Goal: Navigation & Orientation: Understand site structure

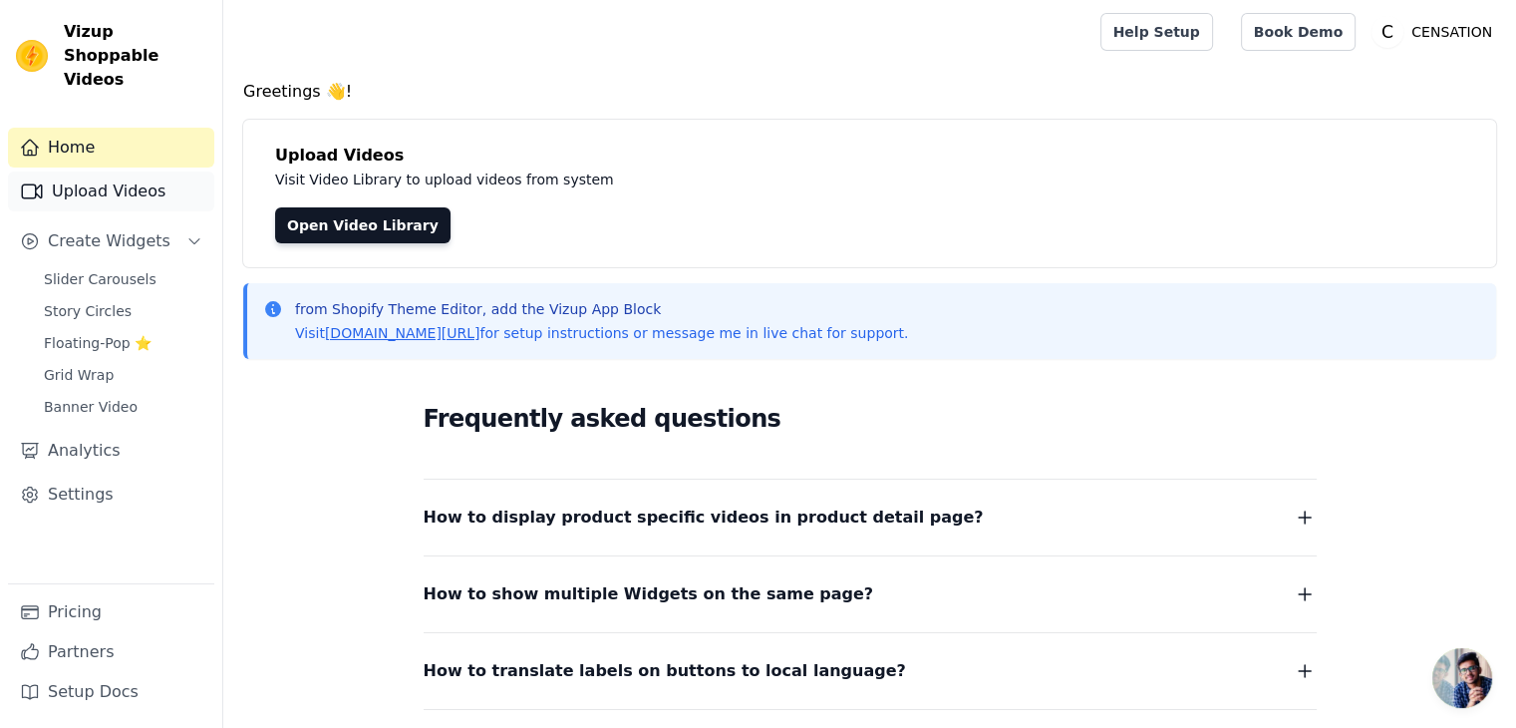
click at [120, 171] on link "Upload Videos" at bounding box center [111, 191] width 206 height 40
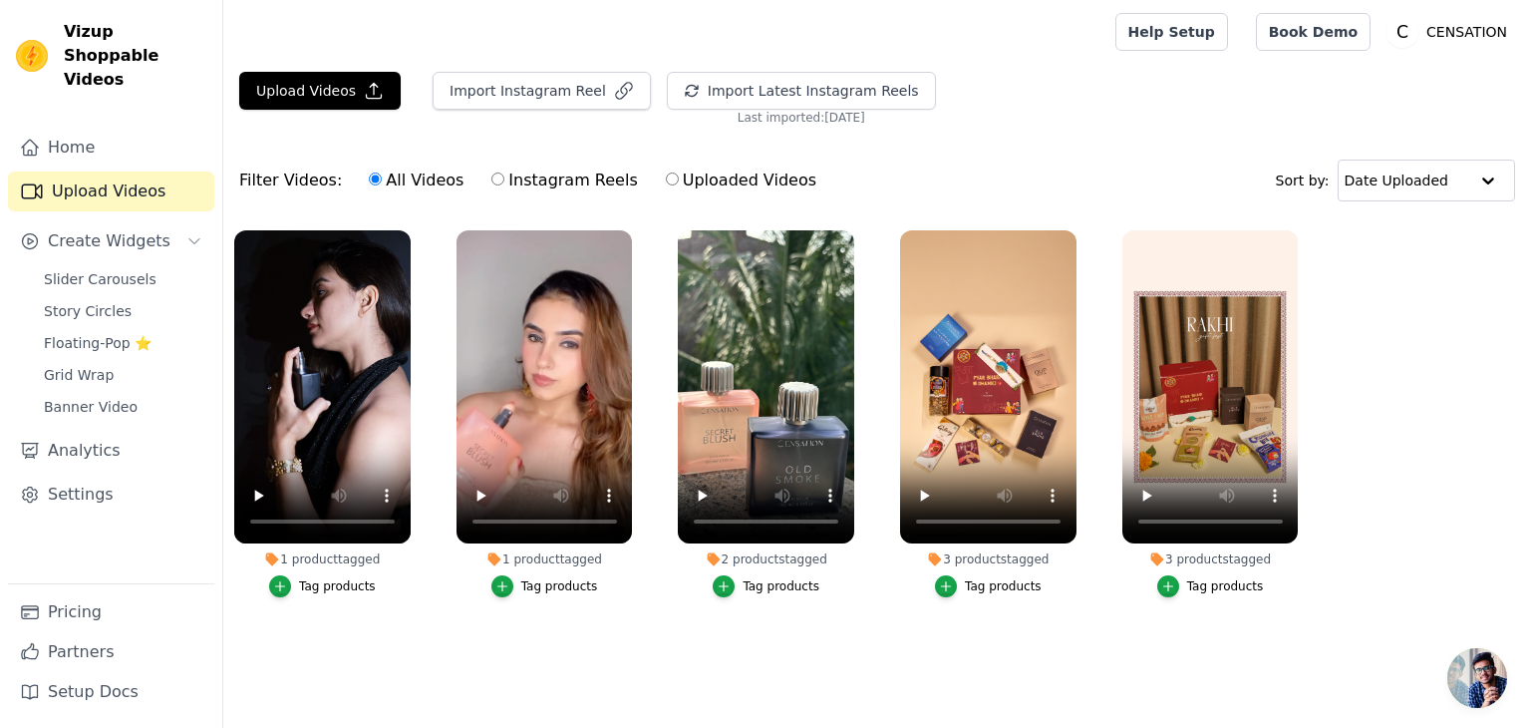
drag, startPoint x: 1036, startPoint y: 668, endPoint x: 1041, endPoint y: 446, distance: 222.3
click at [1036, 669] on main "Upload Videos Import Instagram Reel Import Latest Instagram Reels Import Latest…" at bounding box center [877, 380] width 1308 height 632
click at [1069, 230] on div at bounding box center [988, 386] width 176 height 313
click at [1069, 230] on icon "button" at bounding box center [1072, 234] width 15 height 15
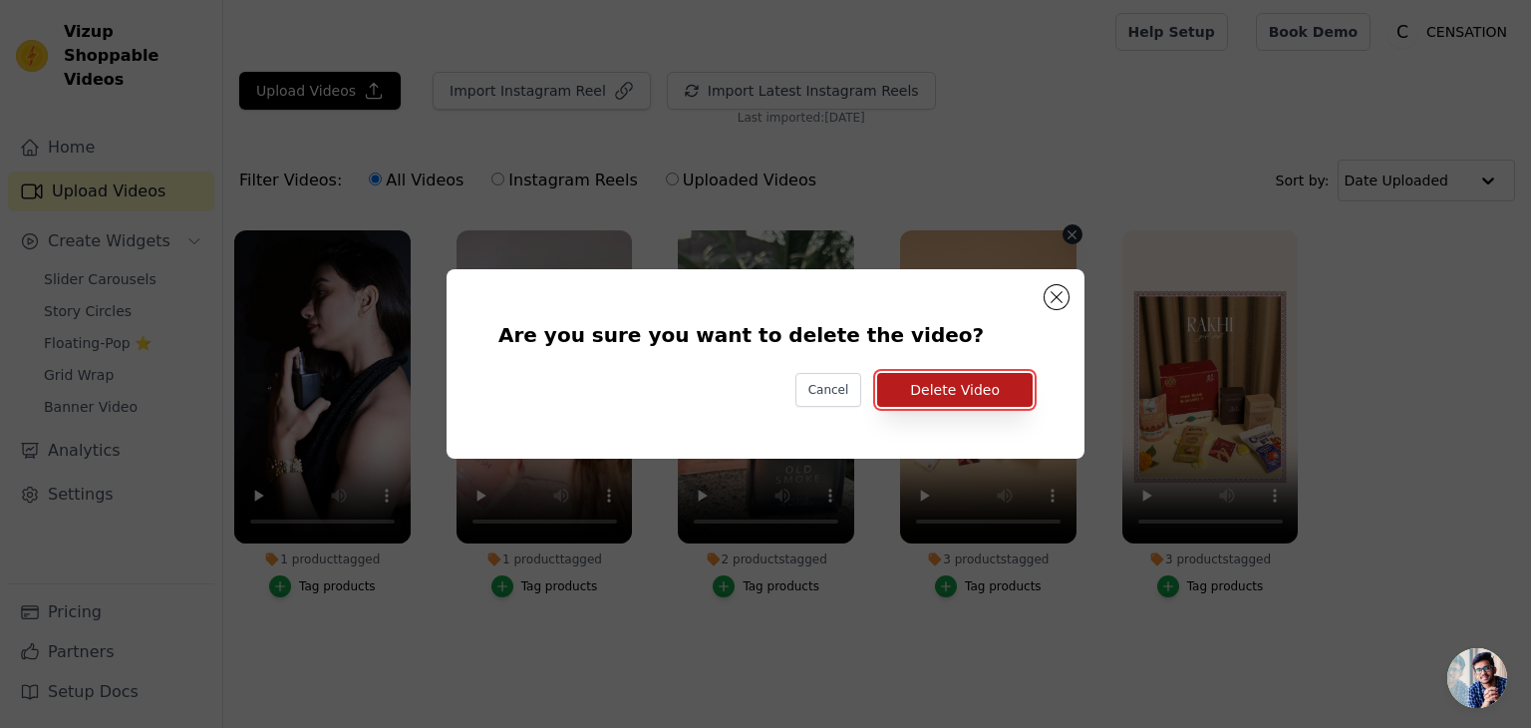
click at [955, 404] on button "Delete Video" at bounding box center [955, 390] width 156 height 34
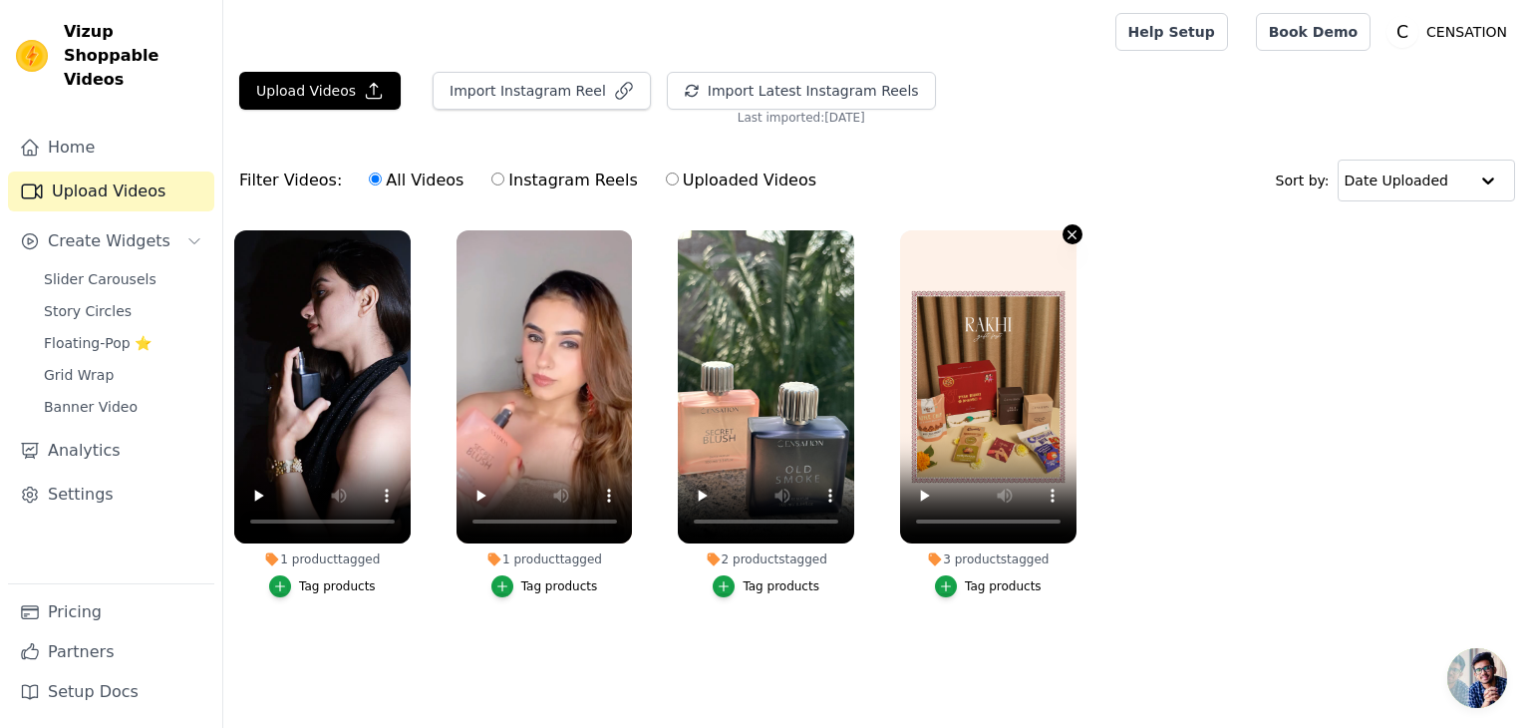
click at [1072, 227] on icon "button" at bounding box center [1072, 234] width 15 height 15
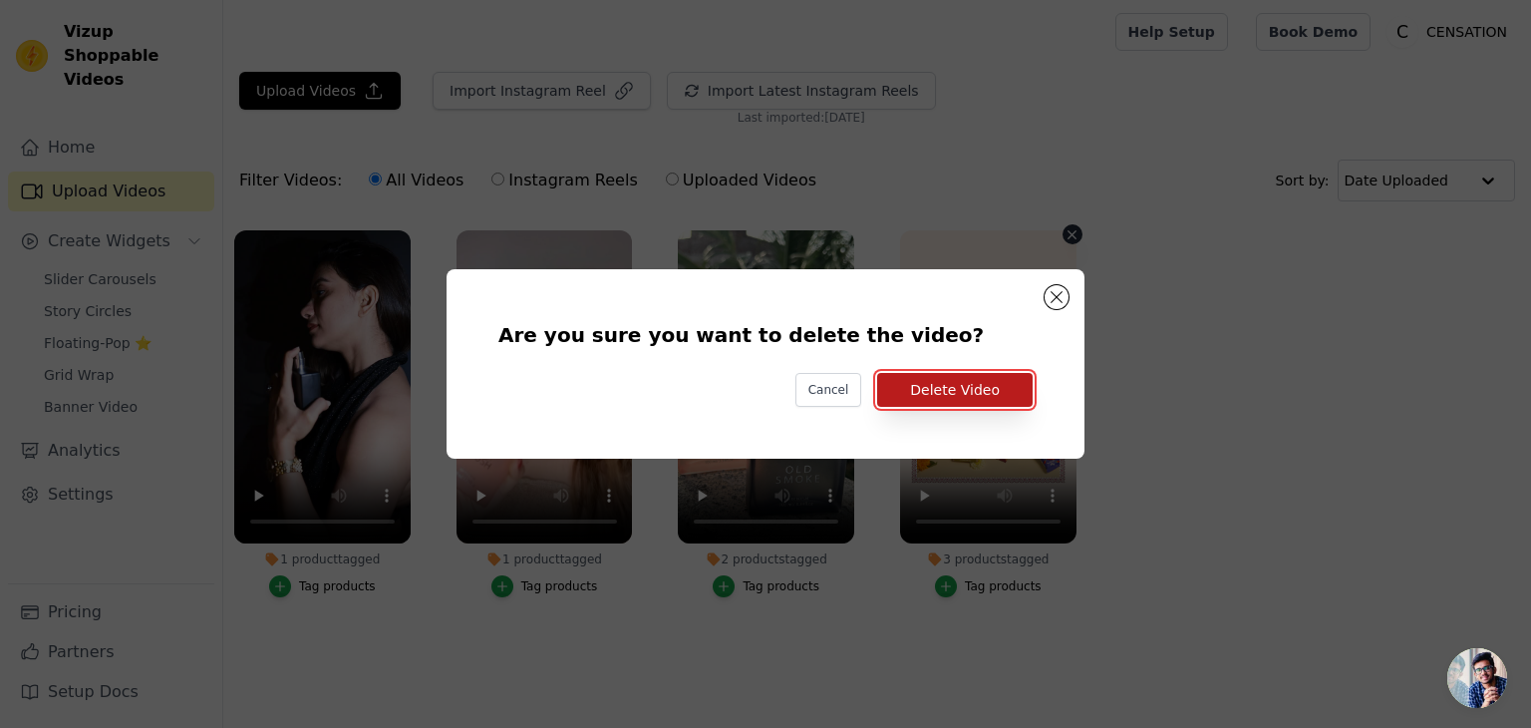
click at [944, 398] on button "Delete Video" at bounding box center [955, 390] width 156 height 34
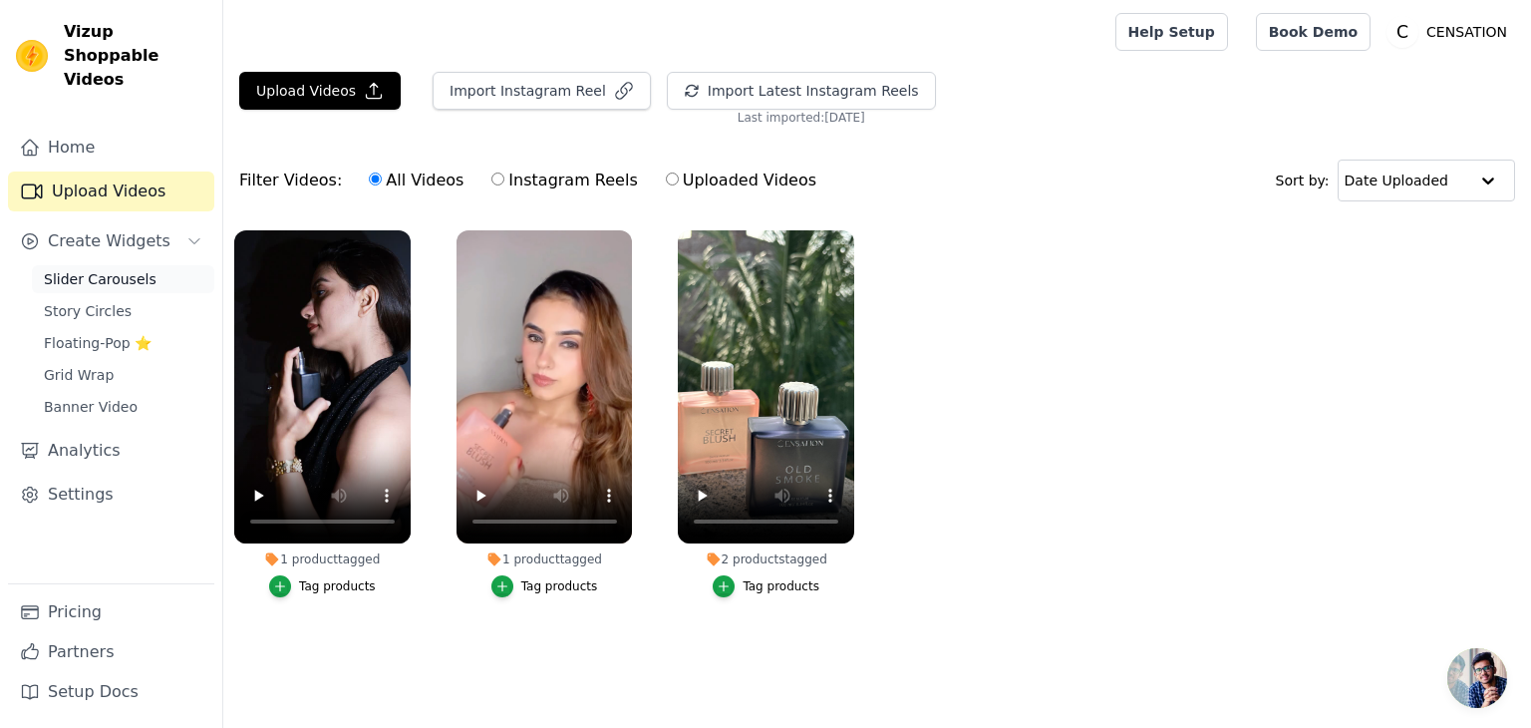
click at [74, 269] on span "Slider Carousels" at bounding box center [100, 279] width 113 height 20
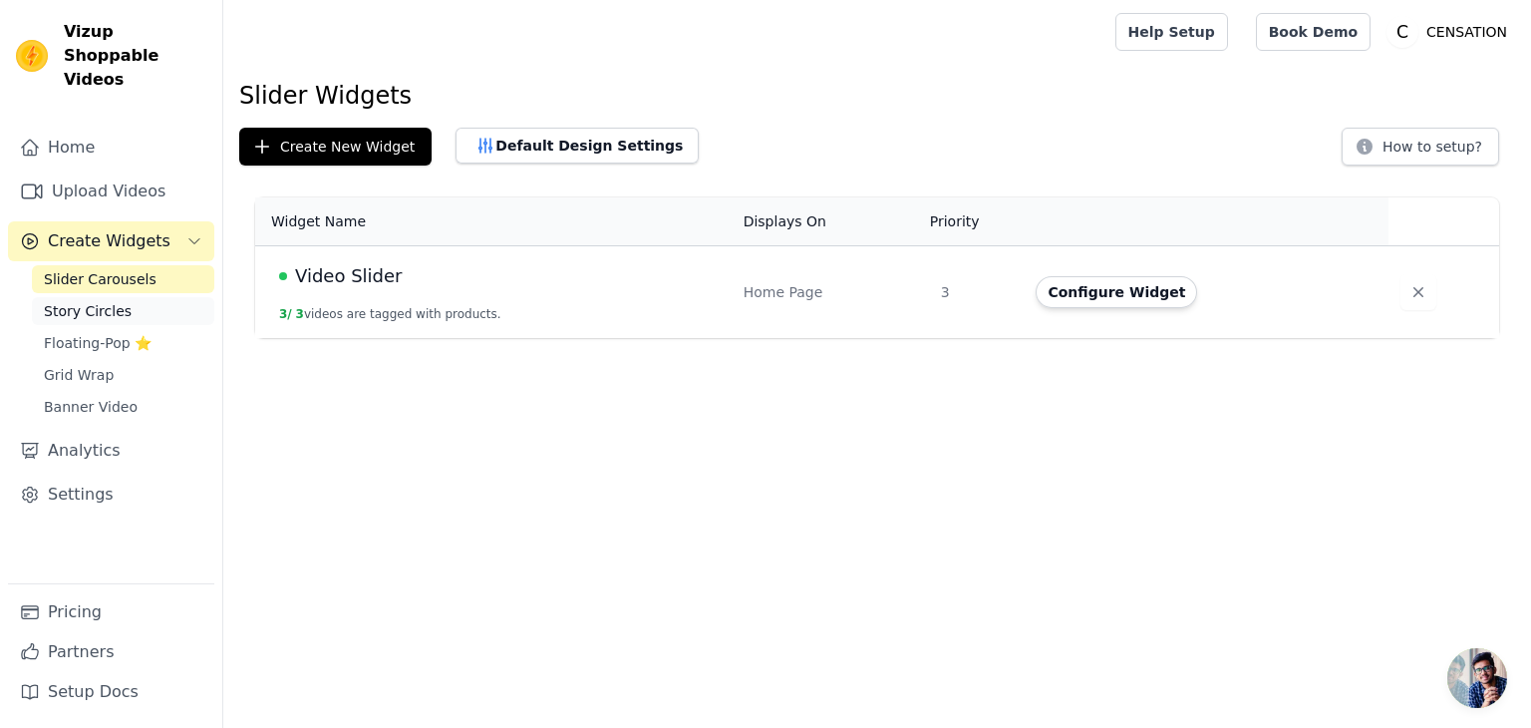
click at [74, 301] on span "Story Circles" at bounding box center [88, 311] width 88 height 20
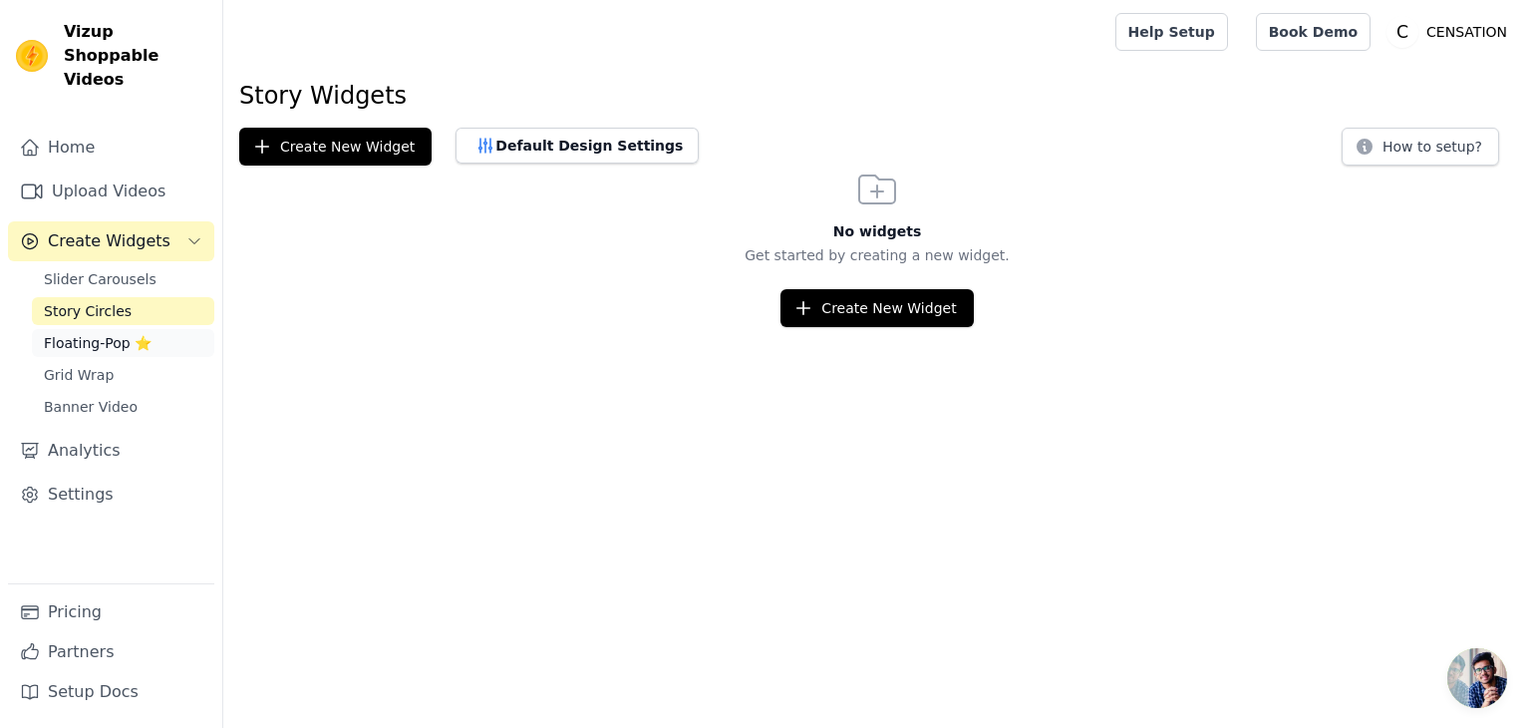
click at [74, 333] on span "Floating-Pop ⭐" at bounding box center [98, 343] width 108 height 20
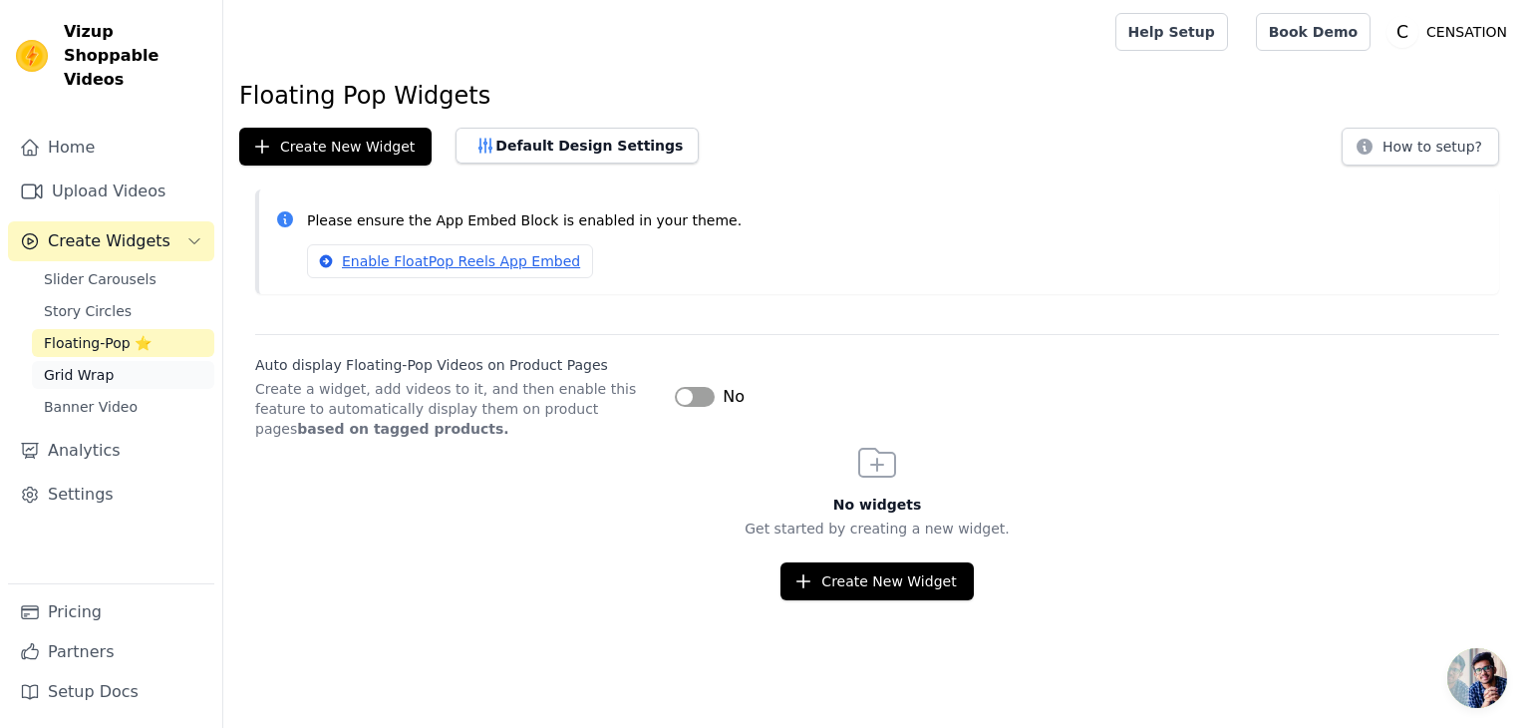
click at [81, 365] on span "Grid Wrap" at bounding box center [79, 375] width 70 height 20
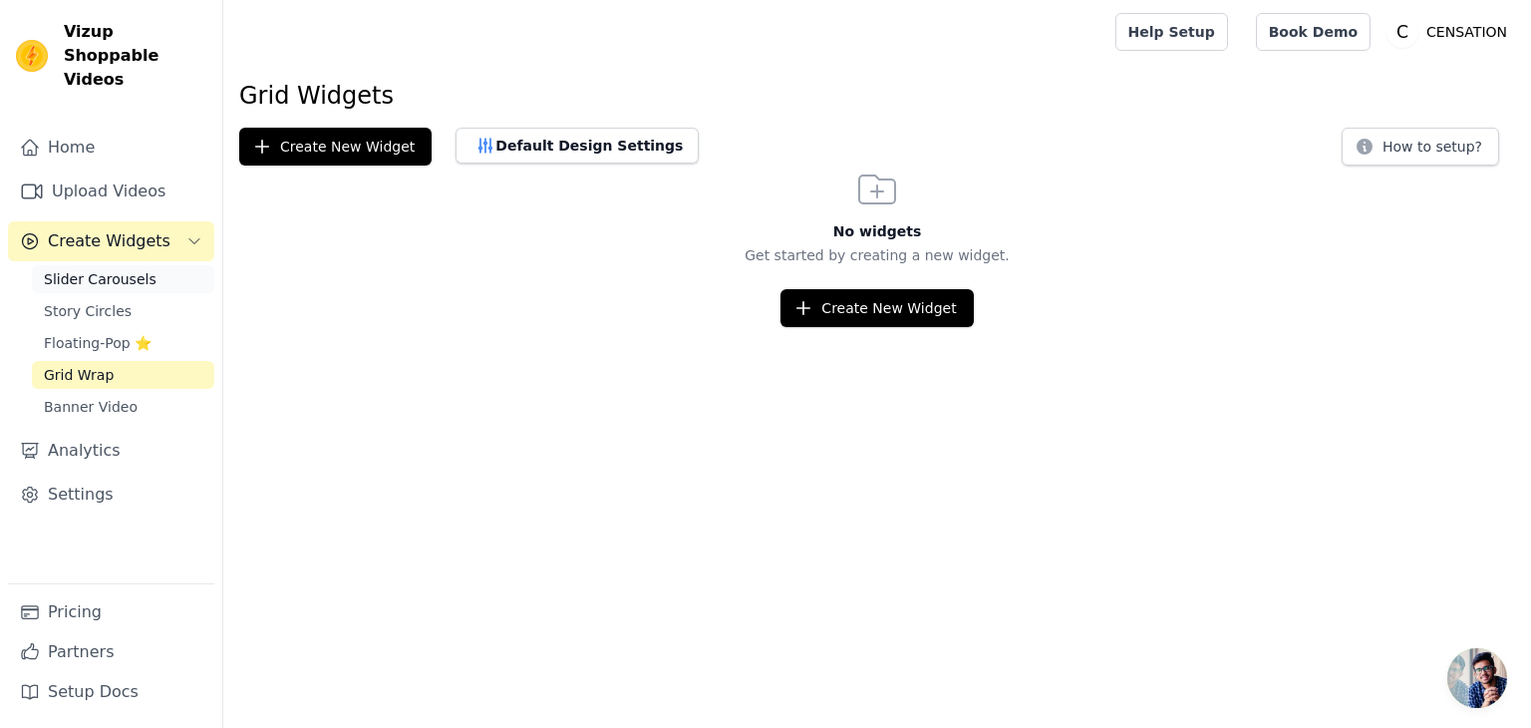
click at [114, 269] on span "Slider Carousels" at bounding box center [100, 279] width 113 height 20
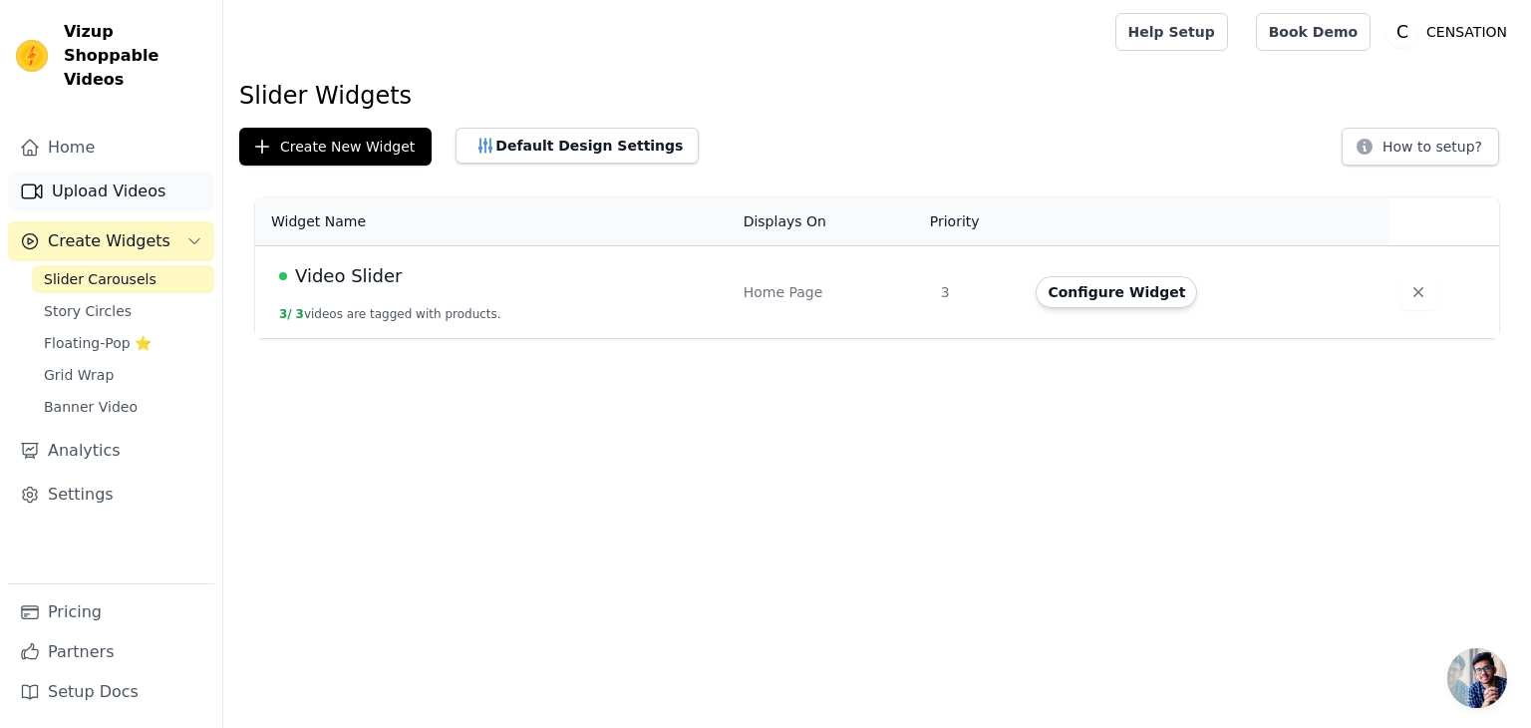
click at [100, 171] on link "Upload Videos" at bounding box center [111, 191] width 206 height 40
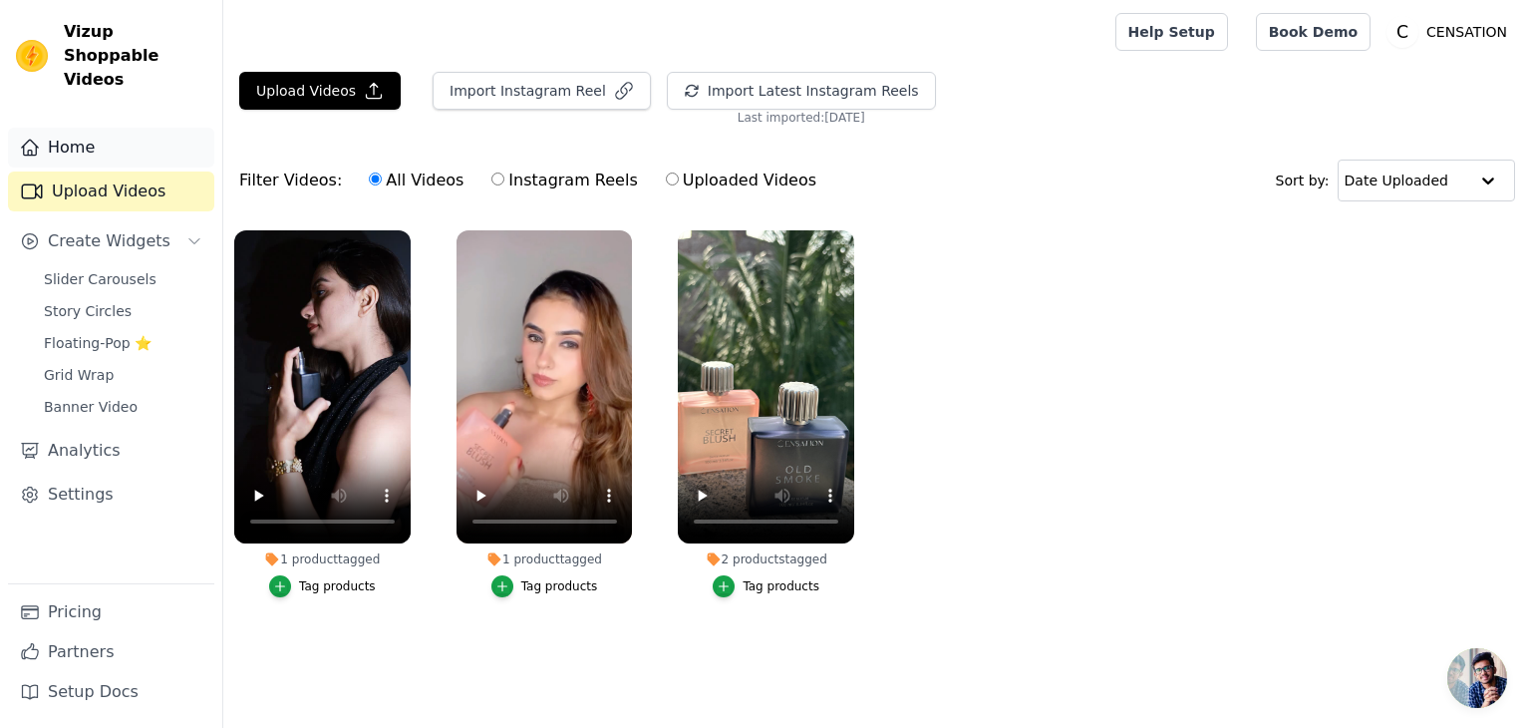
click at [55, 128] on link "Home" at bounding box center [111, 148] width 206 height 40
